Goal: Information Seeking & Learning: Learn about a topic

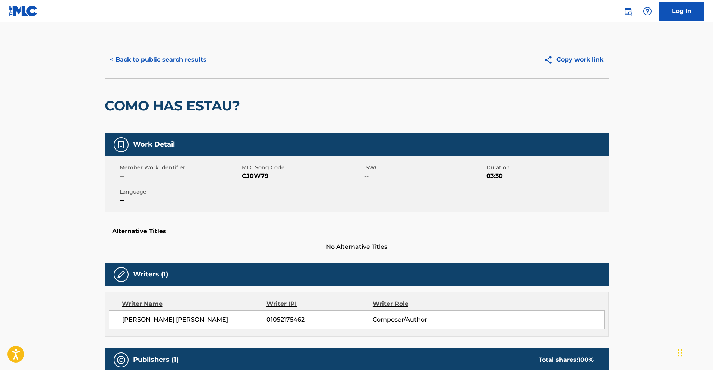
click at [156, 60] on button "< Back to public search results" at bounding box center [158, 59] width 107 height 19
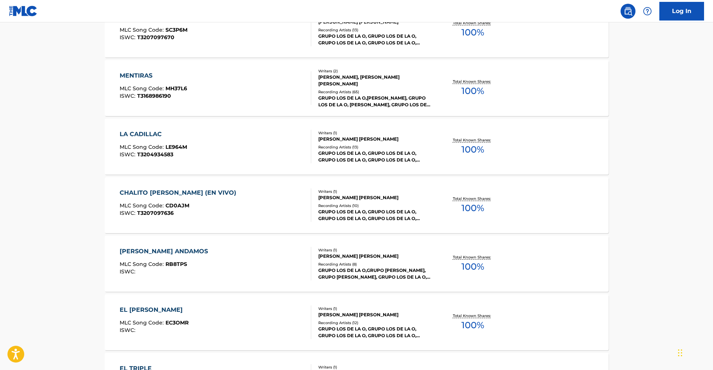
scroll to position [3007, 0]
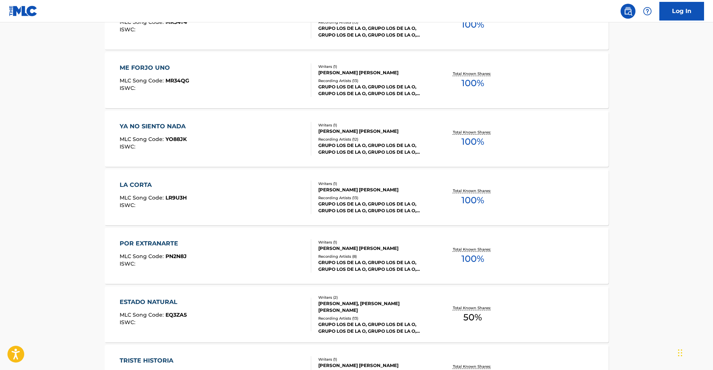
click at [146, 185] on div "LA CORTA" at bounding box center [153, 184] width 67 height 9
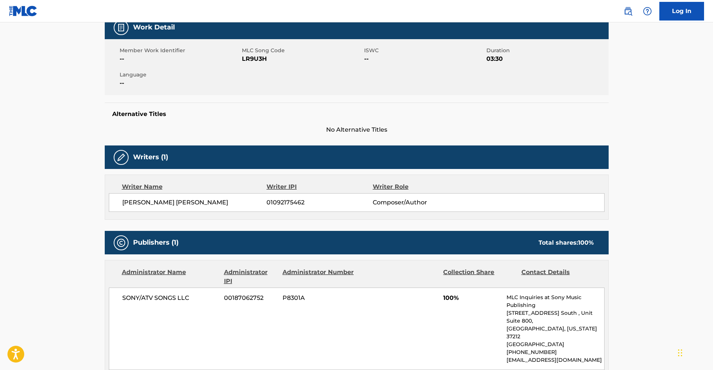
scroll to position [30, 0]
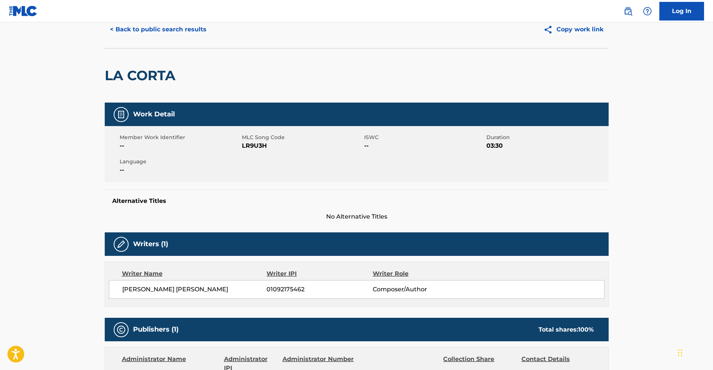
click at [197, 35] on button "< Back to public search results" at bounding box center [158, 29] width 107 height 19
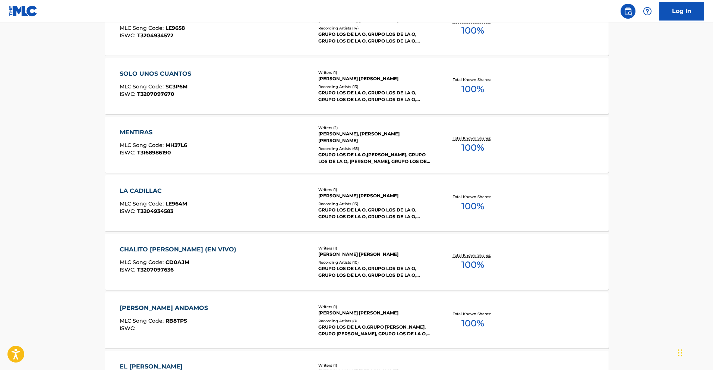
scroll to position [2715, 0]
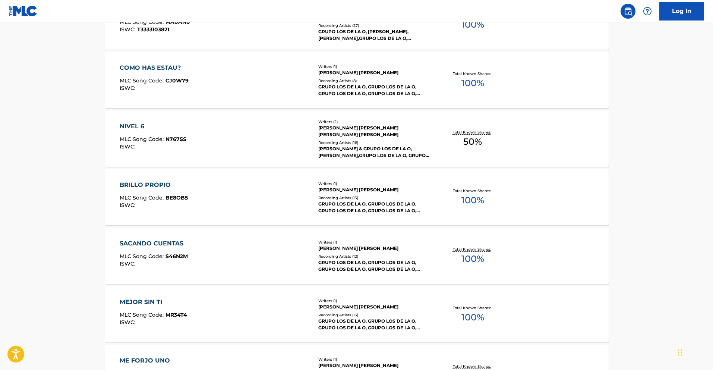
click at [146, 186] on div "BRILLO PROPIO" at bounding box center [154, 184] width 68 height 9
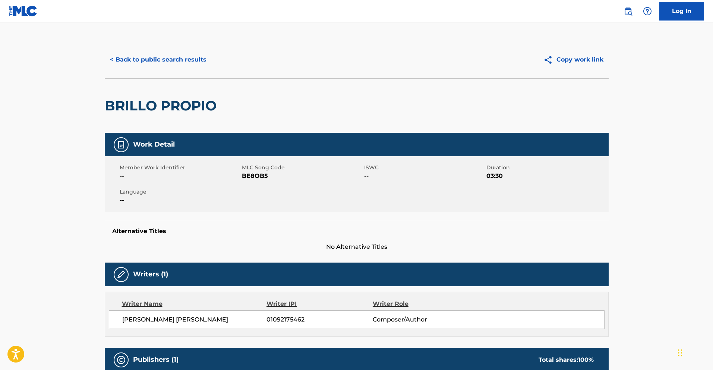
click at [172, 64] on button "< Back to public search results" at bounding box center [158, 59] width 107 height 19
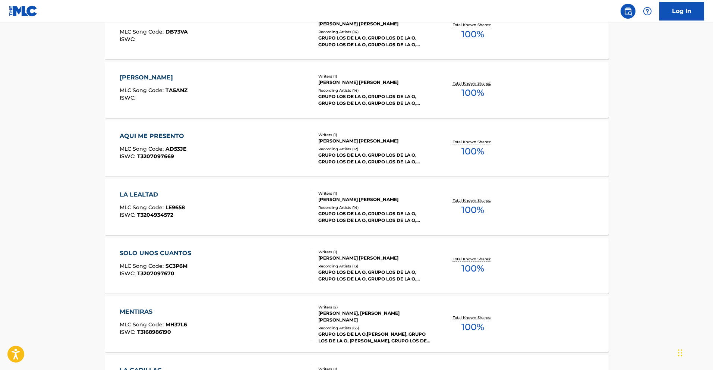
scroll to position [2890, 0]
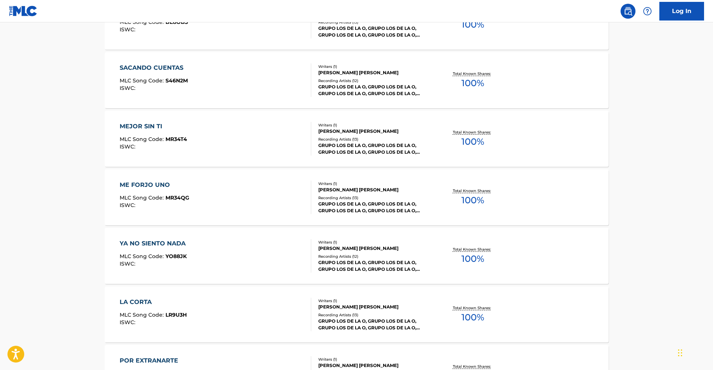
click at [157, 187] on div "ME FORJO UNO" at bounding box center [155, 184] width 70 height 9
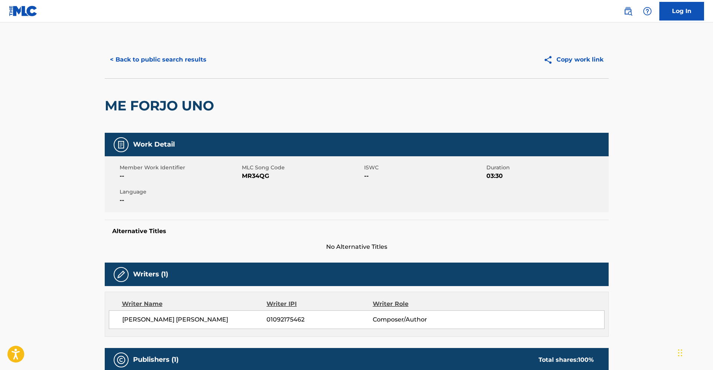
click at [162, 64] on button "< Back to public search results" at bounding box center [158, 59] width 107 height 19
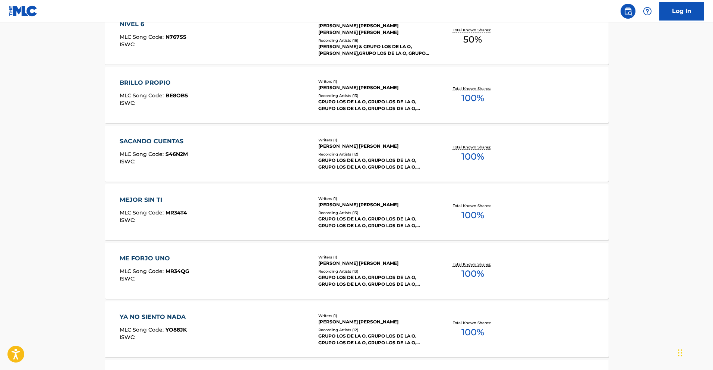
scroll to position [2818, 0]
click at [143, 139] on div "SACANDO CUENTAS" at bounding box center [154, 140] width 68 height 9
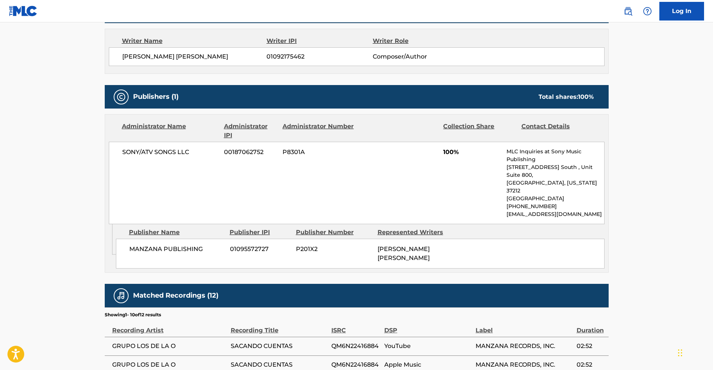
scroll to position [263, 0]
